Goal: Task Accomplishment & Management: Use online tool/utility

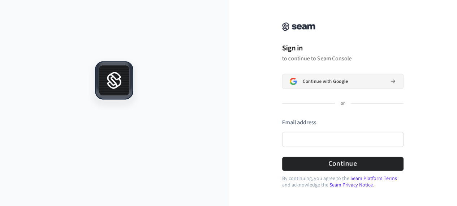
scroll to position [16, 0]
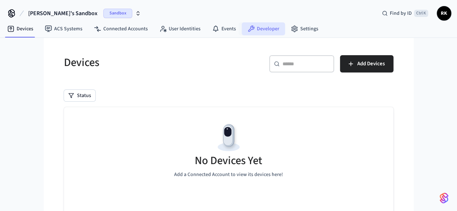
click at [265, 31] on link "Developer" at bounding box center [263, 28] width 43 height 13
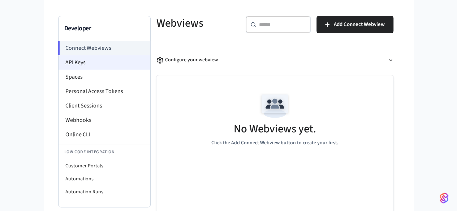
scroll to position [51, 0]
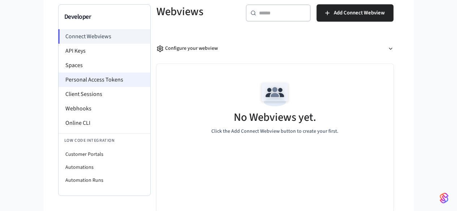
click at [60, 79] on li "Personal Access Tokens" at bounding box center [104, 80] width 92 height 14
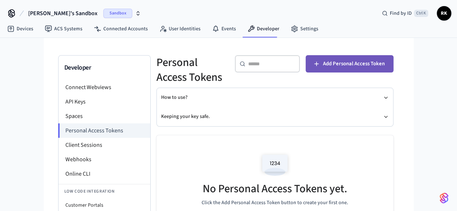
click at [376, 65] on span "Add Personal Access Token" at bounding box center [354, 63] width 62 height 9
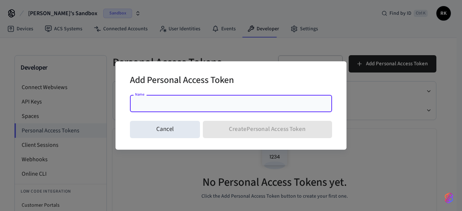
click at [181, 103] on input "Name" at bounding box center [231, 103] width 194 height 7
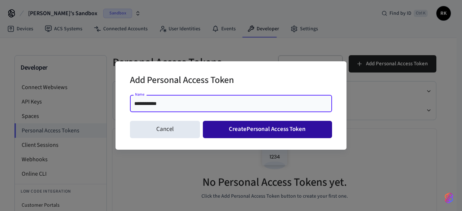
type input "**********"
click at [247, 125] on button "Create Personal Access Token" at bounding box center [268, 129] width 130 height 17
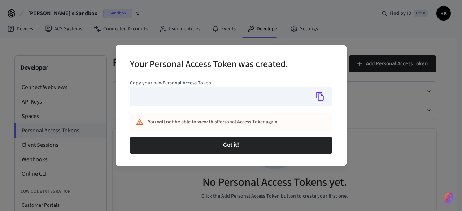
type input "**********"
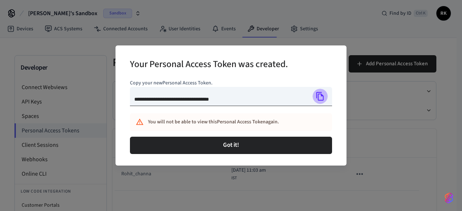
click at [320, 96] on icon "Copy" at bounding box center [320, 96] width 9 height 9
click at [321, 96] on icon "Copied!" at bounding box center [320, 96] width 9 height 9
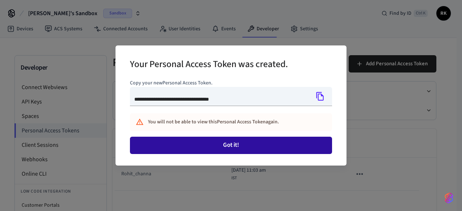
click at [254, 143] on button "Got it!" at bounding box center [231, 145] width 202 height 17
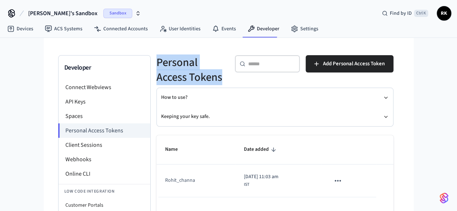
drag, startPoint x: 112, startPoint y: 62, endPoint x: 222, endPoint y: 62, distance: 110.5
click at [222, 62] on div "Personal Access Tokens" at bounding box center [187, 66] width 78 height 38
copy h5 "Personal Access Tokens"
